Goal: Transaction & Acquisition: Purchase product/service

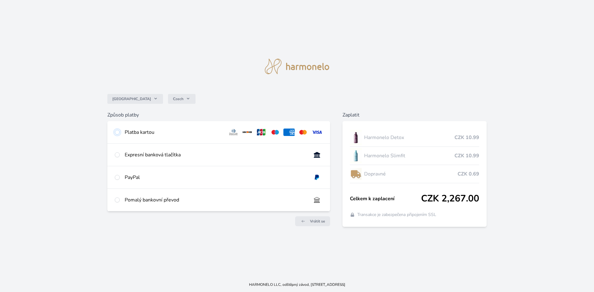
click at [116, 132] on input "radio" at bounding box center [117, 132] width 5 height 5
radio input "true"
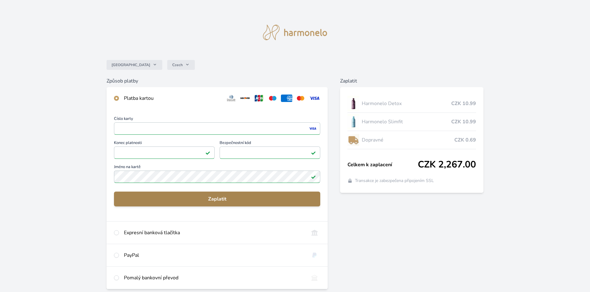
click at [230, 195] on button "Zaplatit" at bounding box center [217, 199] width 206 height 15
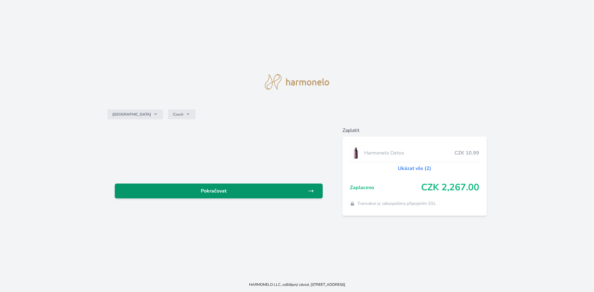
drag, startPoint x: 0, startPoint y: 0, endPoint x: 230, endPoint y: 195, distance: 301.9
click at [230, 195] on link "Pokračovat" at bounding box center [219, 191] width 208 height 15
